Goal: Task Accomplishment & Management: Complete application form

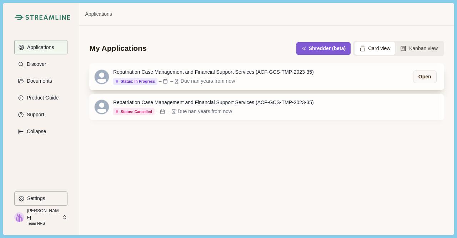
click at [199, 79] on div "Due nan years from now" at bounding box center [208, 81] width 55 height 8
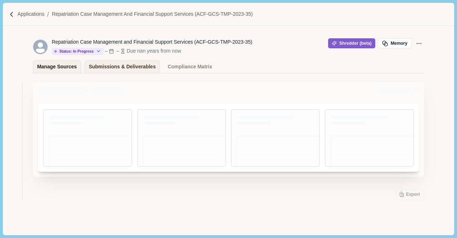
click at [44, 70] on div "Manage Sources" at bounding box center [57, 66] width 40 height 13
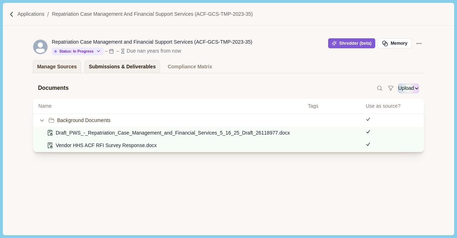
click at [125, 66] on div "Submissions & Deliverables" at bounding box center [122, 66] width 67 height 13
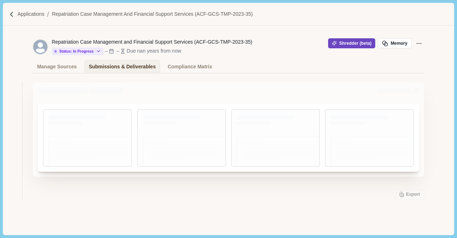
click at [339, 44] on button "Shredder (beta)" at bounding box center [352, 43] width 48 height 10
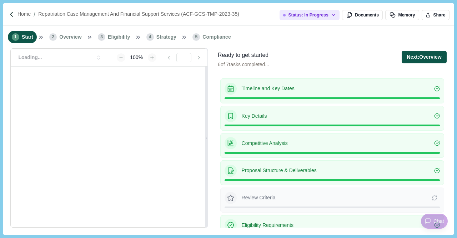
click at [433, 58] on button "Next: Overview" at bounding box center [424, 57] width 45 height 13
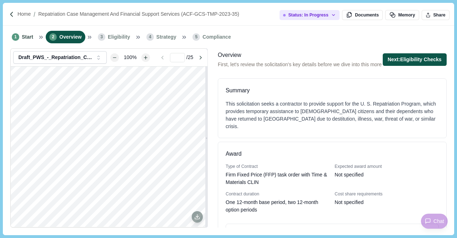
click at [386, 63] on button "Next: Eligibility Checks" at bounding box center [415, 59] width 64 height 13
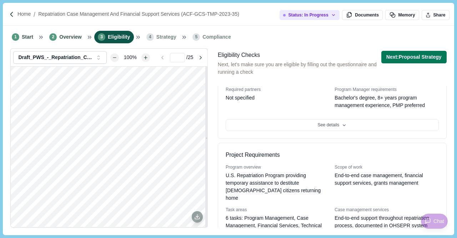
scroll to position [205, 0]
click at [409, 59] on button "Next: Proposal Strategy" at bounding box center [413, 57] width 65 height 13
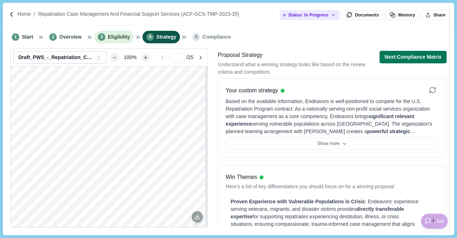
click at [114, 39] on span "Eligibility" at bounding box center [119, 37] width 22 height 8
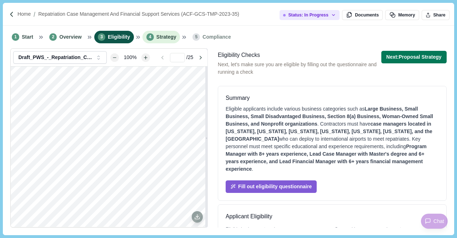
click at [158, 39] on span "Strategy" at bounding box center [166, 37] width 20 height 8
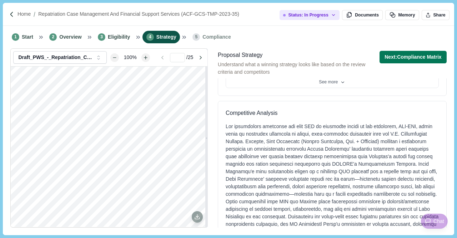
scroll to position [469, 0]
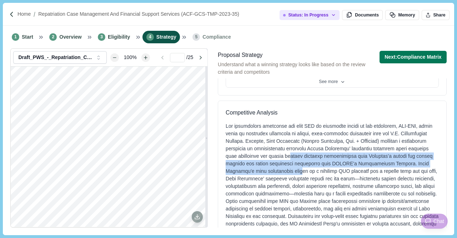
drag, startPoint x: 296, startPoint y: 151, endPoint x: 296, endPoint y: 137, distance: 14.3
click at [296, 137] on div at bounding box center [332, 178] width 213 height 113
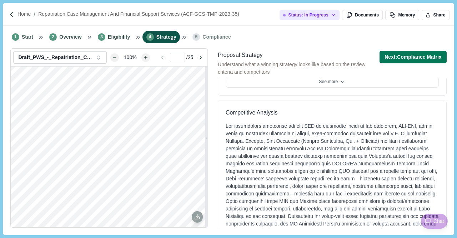
drag, startPoint x: 296, startPoint y: 137, endPoint x: 261, endPoint y: 129, distance: 35.4
click at [261, 129] on div at bounding box center [332, 178] width 213 height 113
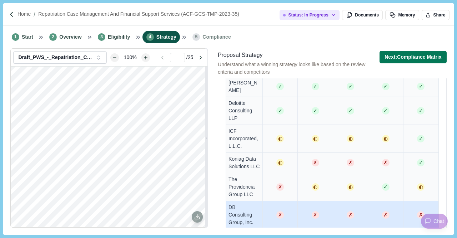
scroll to position [792, 0]
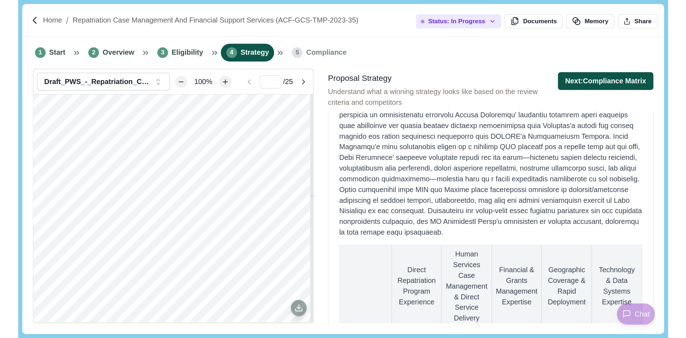
scroll to position [536, 0]
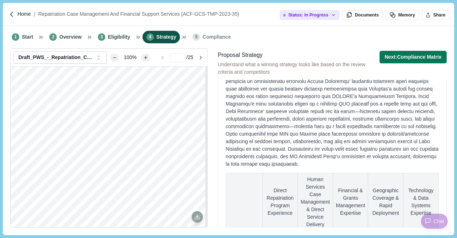
click at [29, 14] on p "Home" at bounding box center [24, 14] width 13 height 8
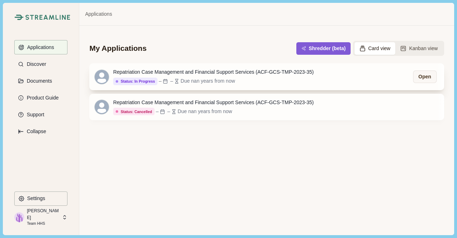
click at [207, 70] on div "Repatriation Case Management and Financial Support Services (ACF-GCS-TMP-2023-3…" at bounding box center [213, 72] width 201 height 8
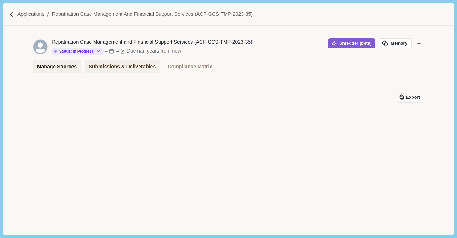
click at [45, 69] on div "Manage Sources" at bounding box center [57, 66] width 40 height 13
